Goal: Information Seeking & Learning: Learn about a topic

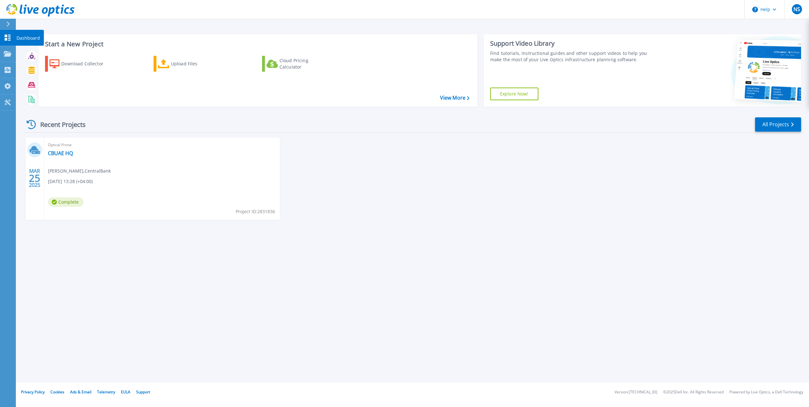
click at [7, 33] on link "Dashboard Dashboard" at bounding box center [8, 38] width 16 height 16
click at [55, 157] on div "Optical Prime CBUAE HQ [PERSON_NAME] , CentralBank [DATE] 13:28 (+04:00) Comple…" at bounding box center [162, 179] width 236 height 82
click at [59, 154] on link "CBUAE HQ" at bounding box center [60, 153] width 25 height 6
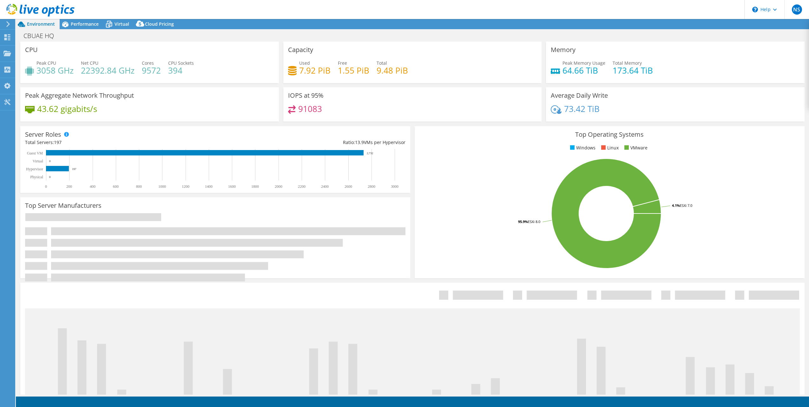
select select "EULondon"
select select "USD"
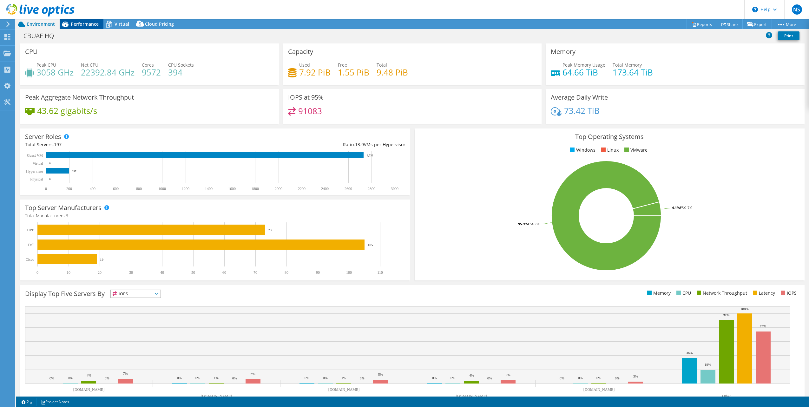
click at [32, 55] on h3 "CPU" at bounding box center [31, 51] width 13 height 7
click at [79, 25] on span "Performance" at bounding box center [85, 24] width 28 height 6
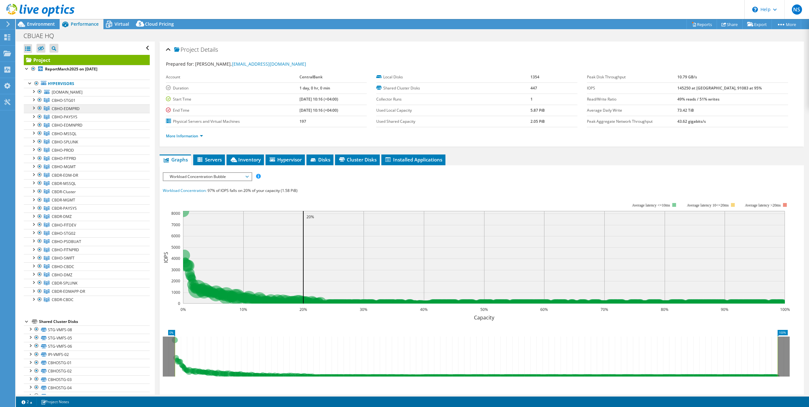
click at [71, 103] on span "CBHO-EDMPRD" at bounding box center [64, 100] width 24 height 5
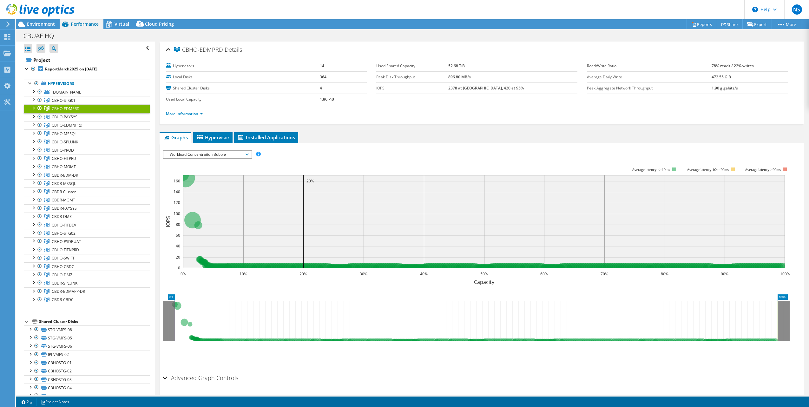
click at [33, 108] on div at bounding box center [33, 107] width 6 height 6
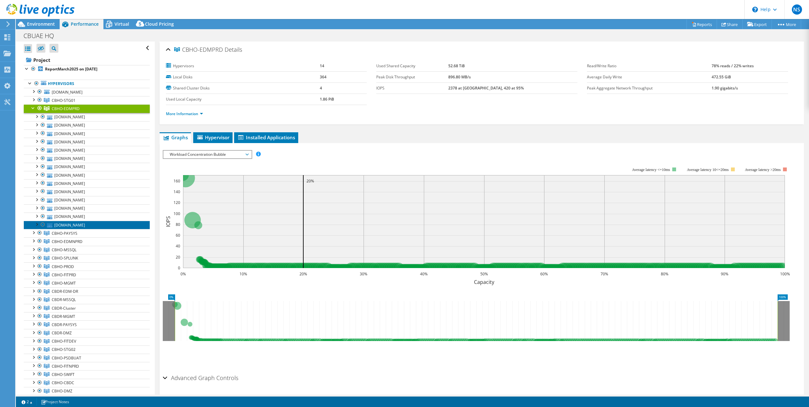
click at [74, 224] on link "[DOMAIN_NAME]" at bounding box center [87, 225] width 126 height 8
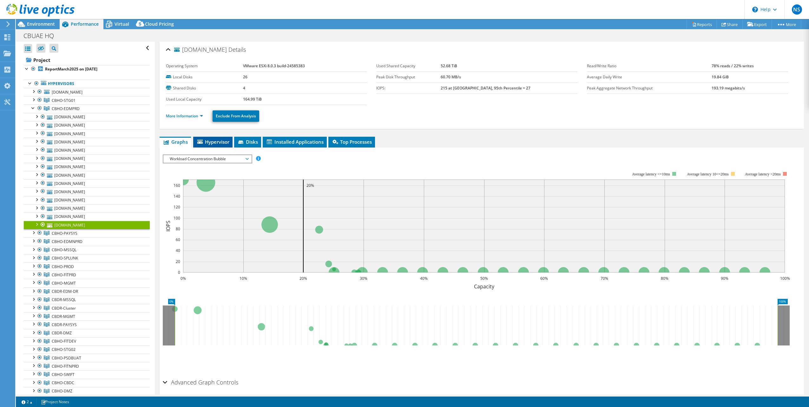
click at [213, 138] on li "Hypervisor" at bounding box center [212, 142] width 39 height 11
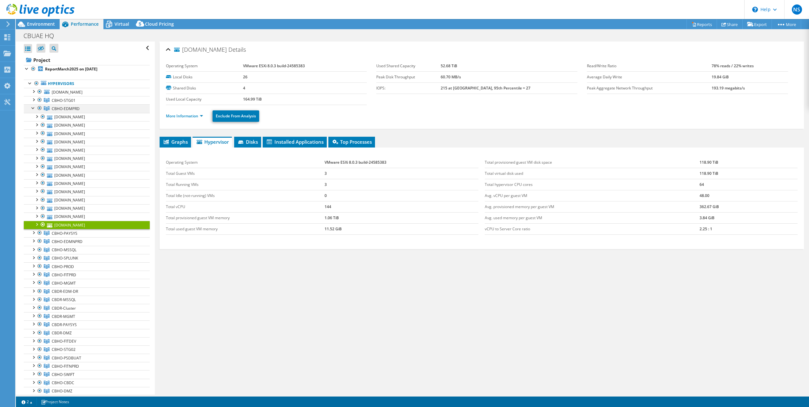
click at [33, 109] on div at bounding box center [33, 107] width 6 height 6
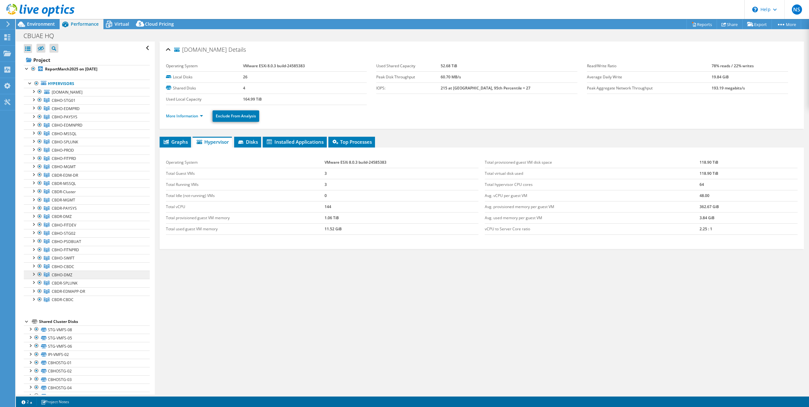
click at [76, 104] on link "CBHO-DMZ" at bounding box center [87, 100] width 126 height 8
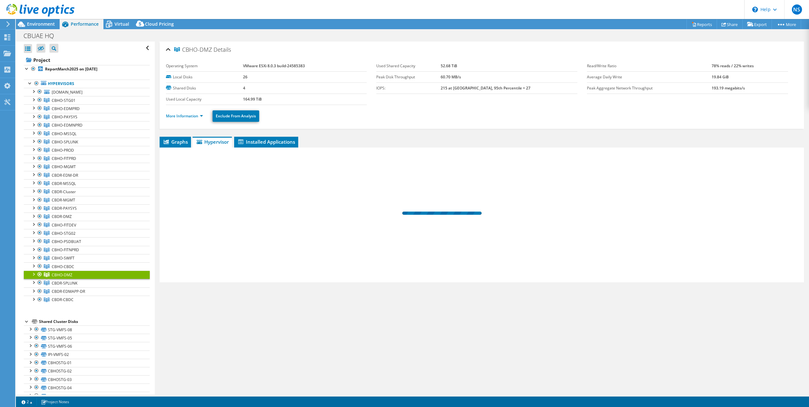
click at [34, 274] on div at bounding box center [33, 273] width 6 height 6
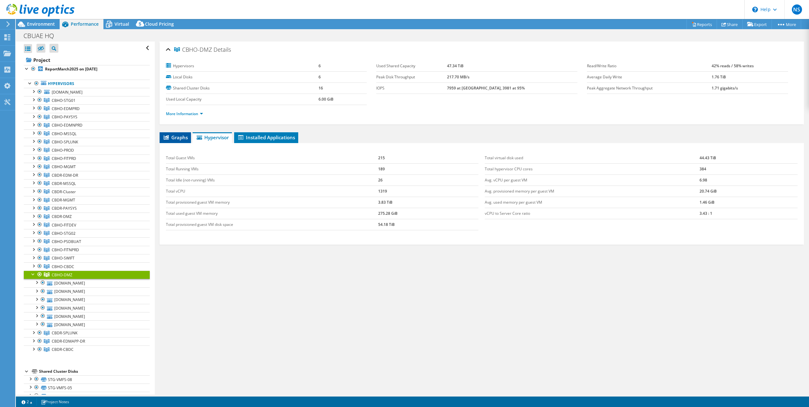
click at [176, 136] on span "Graphs" at bounding box center [175, 137] width 25 height 6
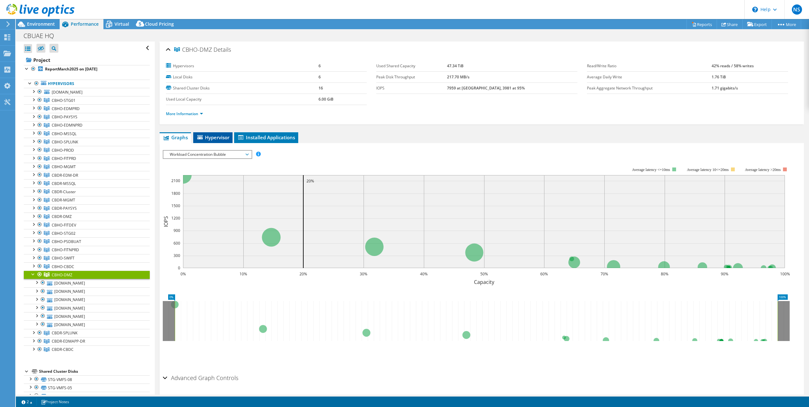
drag, startPoint x: 176, startPoint y: 136, endPoint x: 213, endPoint y: 137, distance: 36.8
click at [214, 130] on div "CBHO-DMZ Details Hypervisors 6 Local Disks 6 Shared Cluster Disks 16 Used Local…" at bounding box center [482, 229] width 654 height 374
click at [213, 137] on span "Hypervisor" at bounding box center [212, 137] width 33 height 6
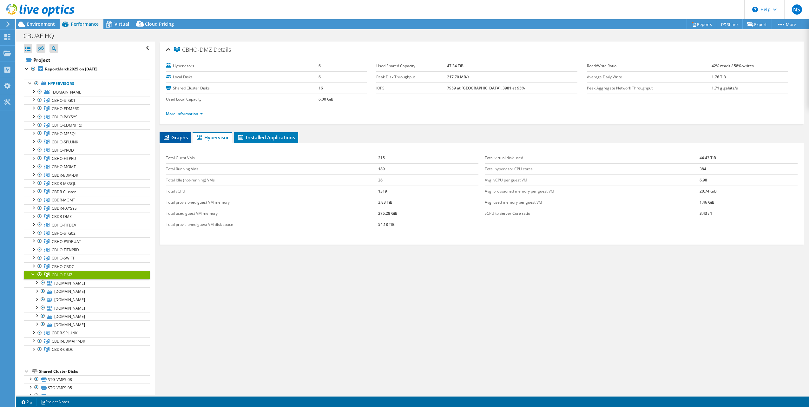
click at [173, 138] on span "Graphs" at bounding box center [175, 137] width 25 height 6
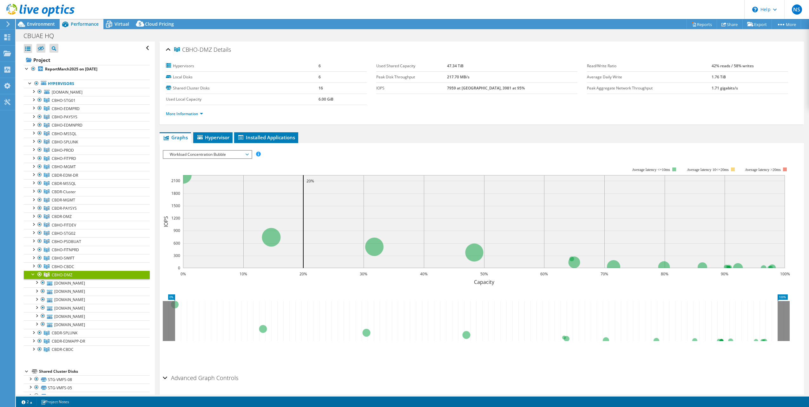
click at [294, 36] on div "CBUAE HQ Print" at bounding box center [412, 36] width 793 height 12
